Goal: Task Accomplishment & Management: Use online tool/utility

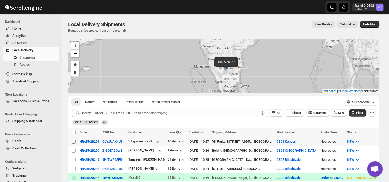
click at [74, 141] on input "Select shipment" at bounding box center [74, 141] width 4 height 4
checkbox input "true"
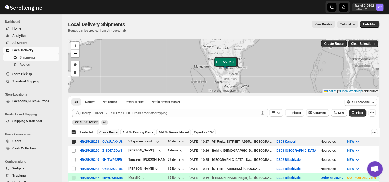
click at [110, 130] on span "Create Route" at bounding box center [109, 132] width 18 height 4
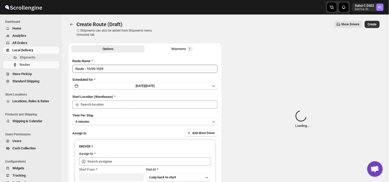
type input "DS03 Kengeri"
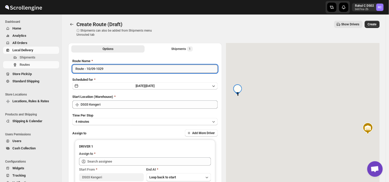
click at [107, 68] on input "Route - 10/09-1029" at bounding box center [145, 69] width 146 height 8
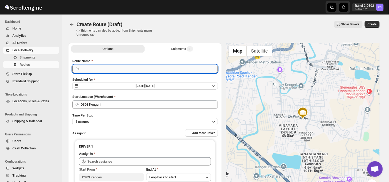
type input "R"
type input "Order no 28251"
click at [97, 120] on button "4 minutes" at bounding box center [145, 121] width 146 height 7
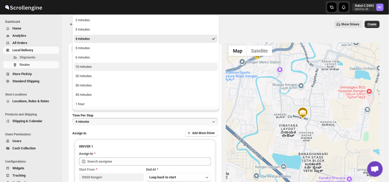
click at [92, 66] on button "10 minutes" at bounding box center [146, 67] width 144 height 8
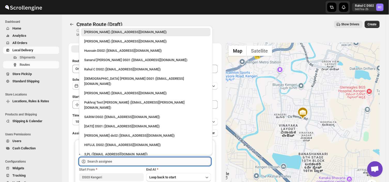
click at [118, 164] on input "text" at bounding box center [149, 161] width 124 height 8
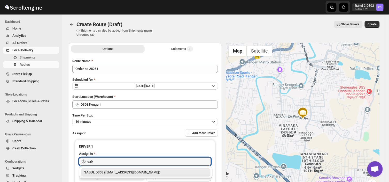
click at [123, 172] on div "SABUL DS03 ([EMAIL_ADDRESS][DOMAIN_NAME])" at bounding box center [145, 172] width 123 height 5
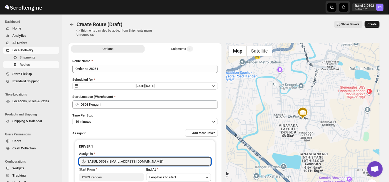
type input "SABUL DS03 ([EMAIL_ADDRESS][DOMAIN_NAME])"
click at [375, 24] on span "Create" at bounding box center [372, 24] width 9 height 4
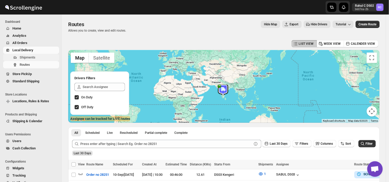
click at [35, 56] on span "Shipments" at bounding box center [28, 57] width 16 height 4
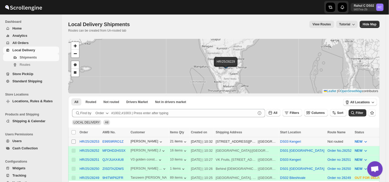
click at [74, 140] on input "Select shipment" at bounding box center [74, 141] width 4 height 4
checkbox input "true"
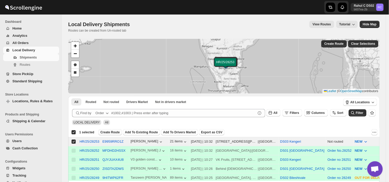
click at [108, 132] on span "Create Route" at bounding box center [110, 132] width 19 height 4
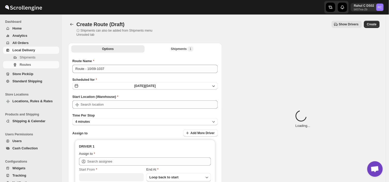
type input "DS03 Kengeri"
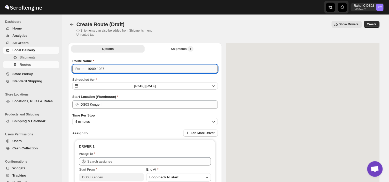
click at [109, 70] on input "Route - 10/09-1037" at bounding box center [145, 69] width 146 height 8
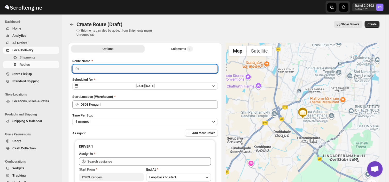
type input "R"
type input "Order no 28253"
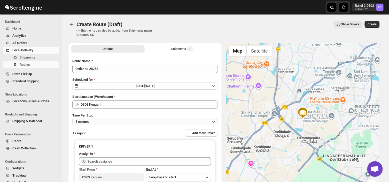
click at [96, 121] on button "4 minutes" at bounding box center [145, 121] width 146 height 7
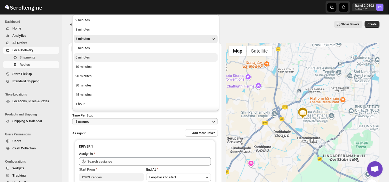
click at [88, 58] on div "6 minutes" at bounding box center [82, 57] width 14 height 5
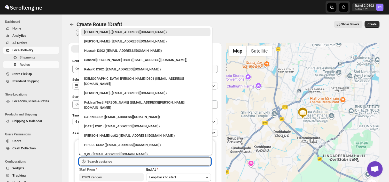
click at [113, 161] on input "text" at bounding box center [149, 161] width 124 height 8
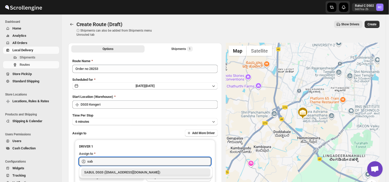
click at [125, 172] on div "SABUL DS03 ([EMAIL_ADDRESS][DOMAIN_NAME])" at bounding box center [145, 172] width 123 height 5
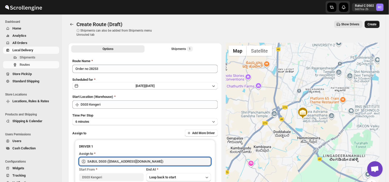
type input "SABUL DS03 ([EMAIL_ADDRESS][DOMAIN_NAME])"
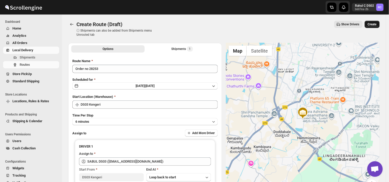
click at [377, 25] on span "Create" at bounding box center [372, 24] width 9 height 4
